Goal: Transaction & Acquisition: Purchase product/service

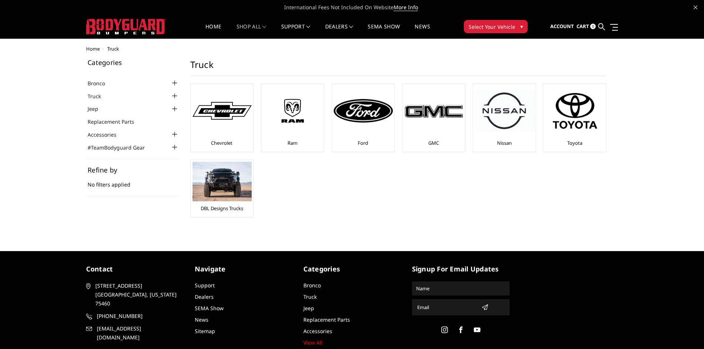
click at [219, 182] on img at bounding box center [221, 182] width 59 height 40
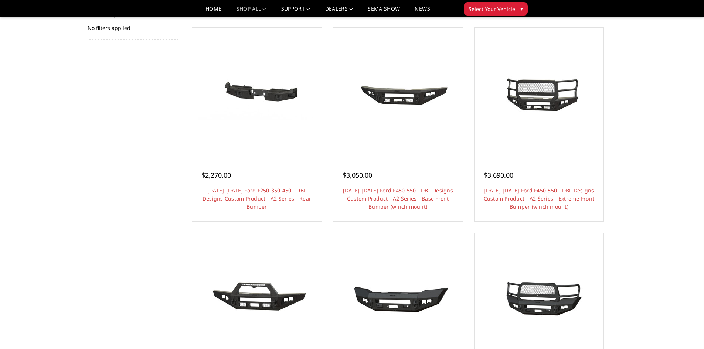
scroll to position [148, 0]
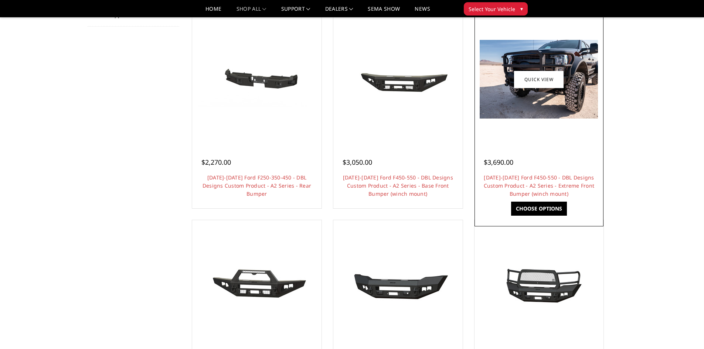
click at [552, 204] on link "Choose Options" at bounding box center [539, 209] width 56 height 14
